Goal: Task Accomplishment & Management: Manage account settings

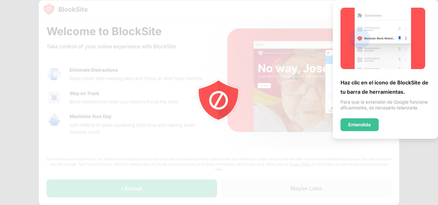
click at [396, 90] on div "Haz clic en el icono de BlockSite de tu barra de herramientas." at bounding box center [385, 87] width 90 height 19
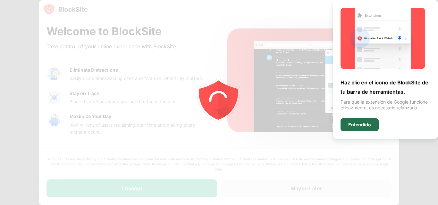
click at [369, 119] on div "Entendido" at bounding box center [359, 125] width 38 height 13
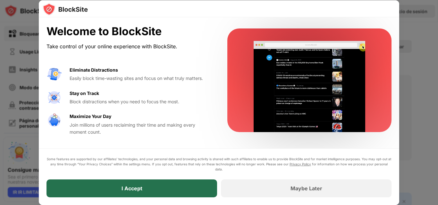
click at [168, 192] on div "I Accept" at bounding box center [131, 189] width 170 height 18
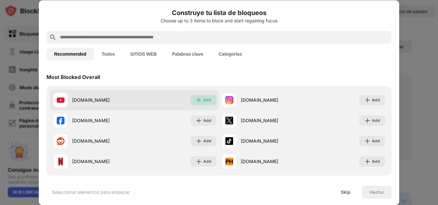
click at [201, 102] on div "Add" at bounding box center [203, 100] width 26 height 10
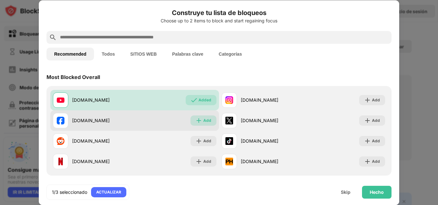
click at [198, 123] on img at bounding box center [198, 121] width 6 height 6
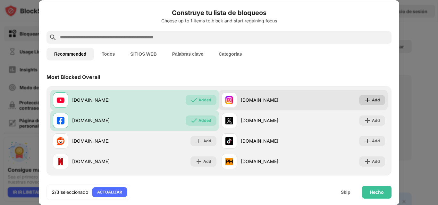
click at [375, 101] on div "Add" at bounding box center [372, 100] width 26 height 10
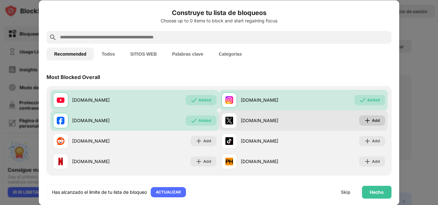
click at [372, 119] on div "Add" at bounding box center [376, 121] width 8 height 6
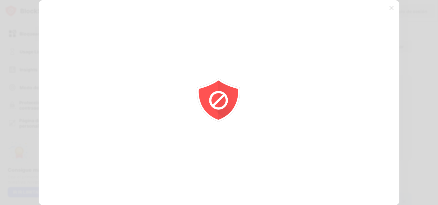
click at [367, 138] on div at bounding box center [219, 102] width 438 height 205
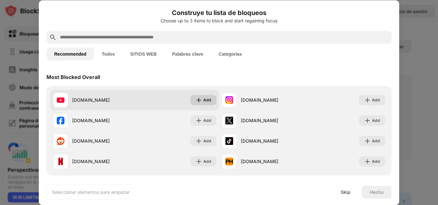
click at [197, 103] on img at bounding box center [198, 100] width 6 height 6
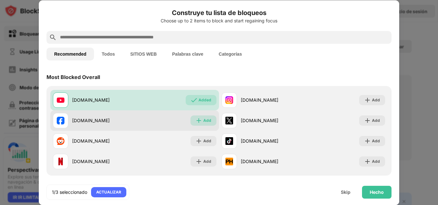
click at [203, 119] on div "Add" at bounding box center [207, 121] width 8 height 6
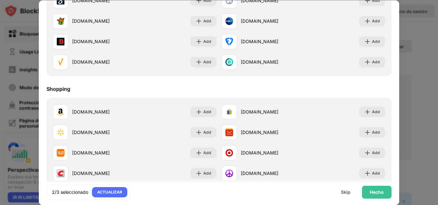
scroll to position [671, 0]
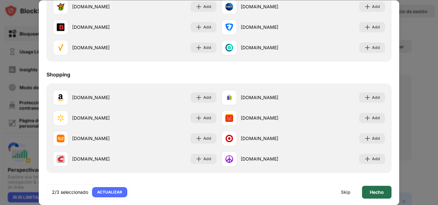
click at [385, 193] on div "Hecho" at bounding box center [376, 192] width 29 height 13
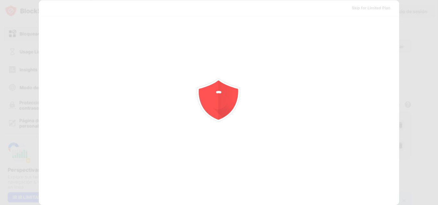
scroll to position [0, 0]
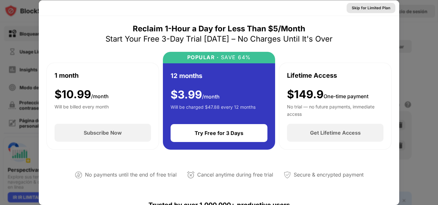
click at [356, 8] on div "Skip for Limited Plan" at bounding box center [370, 8] width 38 height 6
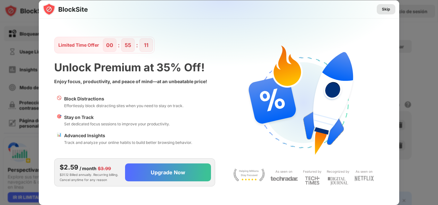
click at [385, 7] on div "Skip" at bounding box center [386, 9] width 8 height 6
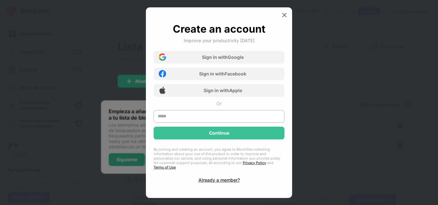
click at [158, 197] on div at bounding box center [219, 102] width 438 height 205
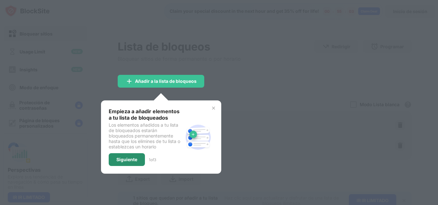
click at [126, 156] on div "Siguiente" at bounding box center [127, 159] width 36 height 13
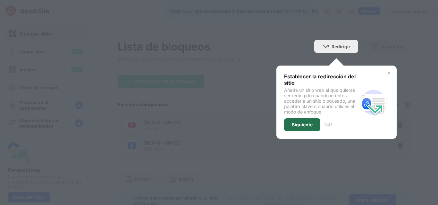
click at [292, 122] on div "Siguiente" at bounding box center [302, 124] width 21 height 5
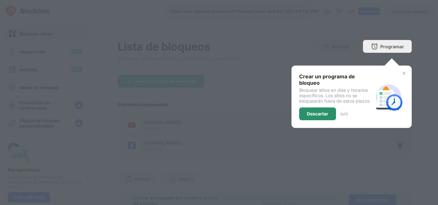
click at [316, 116] on div "Descartar" at bounding box center [317, 113] width 21 height 5
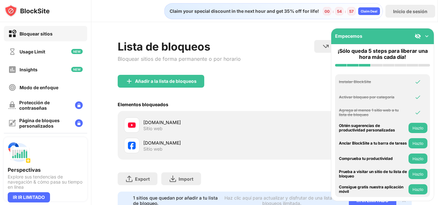
click at [420, 129] on button "Hazlo" at bounding box center [417, 128] width 19 height 10
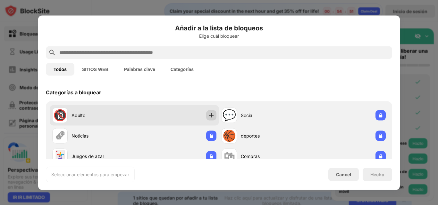
click at [209, 115] on img at bounding box center [211, 115] width 6 height 6
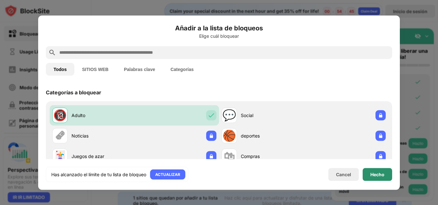
click at [372, 177] on div "Hecho" at bounding box center [377, 174] width 14 height 5
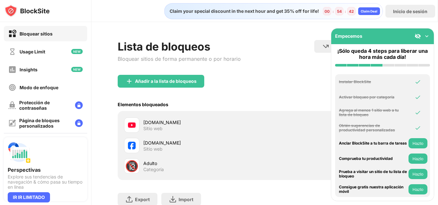
click at [417, 145] on button "Hazlo" at bounding box center [417, 143] width 19 height 10
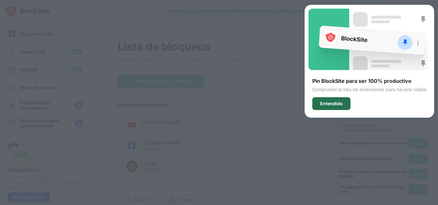
click at [328, 103] on div "Entendido" at bounding box center [331, 103] width 23 height 5
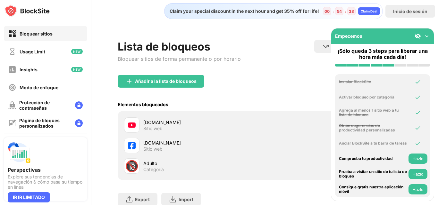
click at [417, 158] on button "Hazlo" at bounding box center [417, 159] width 19 height 10
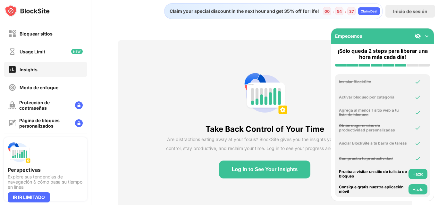
click at [414, 174] on button "Hazlo" at bounding box center [417, 174] width 19 height 10
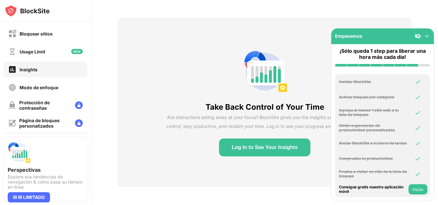
click at [421, 189] on button "Hazlo" at bounding box center [417, 190] width 19 height 10
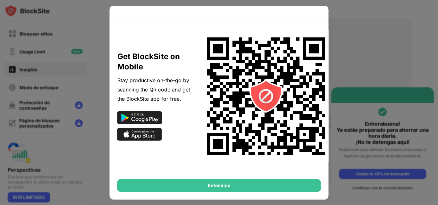
click at [367, 74] on div at bounding box center [219, 102] width 438 height 205
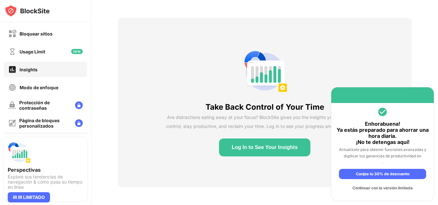
click at [379, 190] on div "Continuar con la versión limitada" at bounding box center [382, 188] width 87 height 10
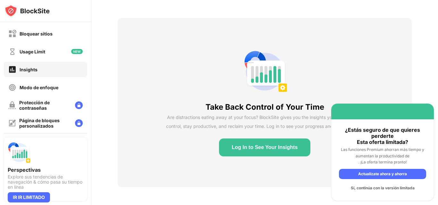
click at [375, 189] on div "Sí, continúa con la versión limitada" at bounding box center [382, 188] width 87 height 10
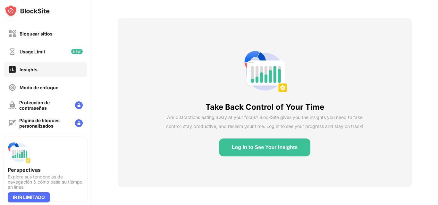
scroll to position [0, 0]
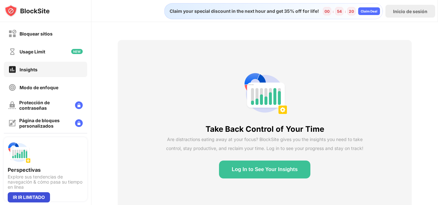
click at [47, 195] on div "IR IR LIMITADO" at bounding box center [29, 198] width 42 height 10
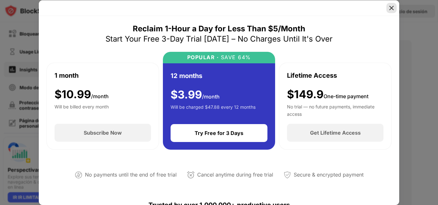
click at [393, 8] on img at bounding box center [391, 8] width 6 height 6
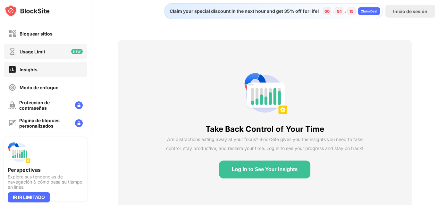
click at [48, 53] on div "Usage Limit" at bounding box center [45, 51] width 83 height 15
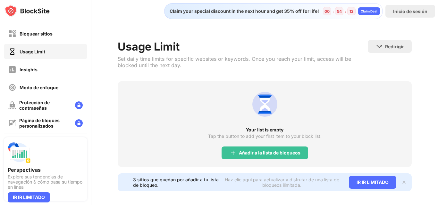
click at [401, 182] on img at bounding box center [403, 182] width 5 height 5
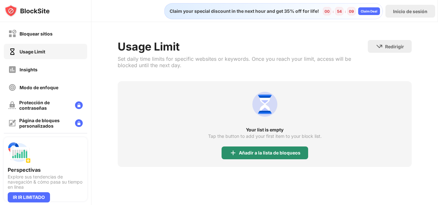
click at [272, 156] on div "Añadir a la lista de bloqueos" at bounding box center [264, 153] width 86 height 13
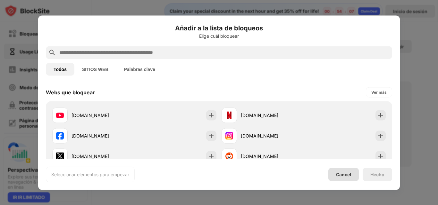
click at [350, 179] on div "Cancel" at bounding box center [343, 174] width 30 height 13
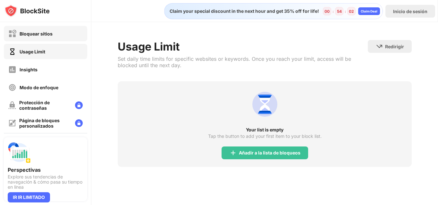
click at [51, 32] on div "Bloquear sitios" at bounding box center [36, 33] width 33 height 5
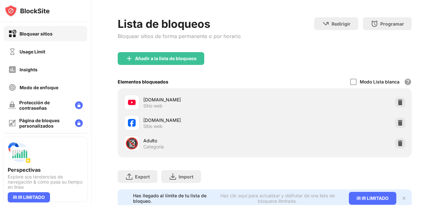
scroll to position [48, 0]
